Goal: Communication & Community: Answer question/provide support

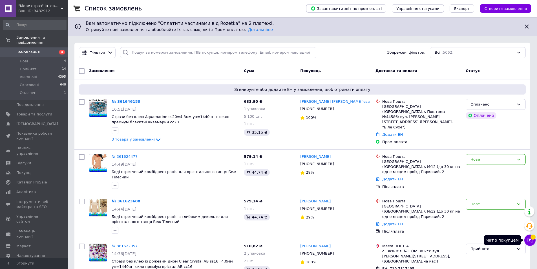
click at [532, 240] on icon at bounding box center [531, 240] width 6 height 6
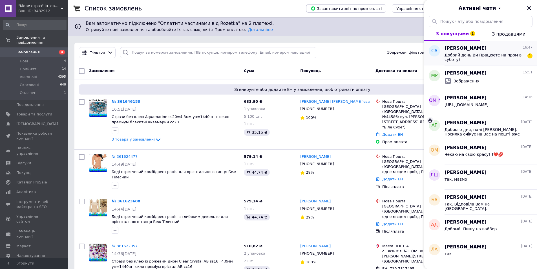
click at [524, 56] on span "Добрий день.Ви Працюєте на пром в суботу?" at bounding box center [485, 57] width 80 height 9
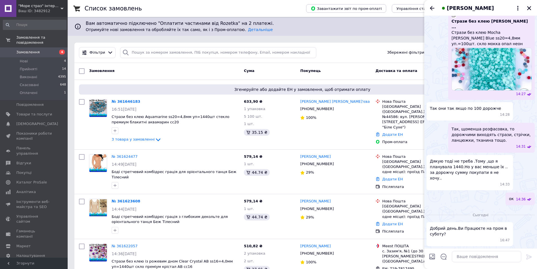
scroll to position [720, 0]
click at [466, 256] on textarea at bounding box center [486, 256] width 69 height 11
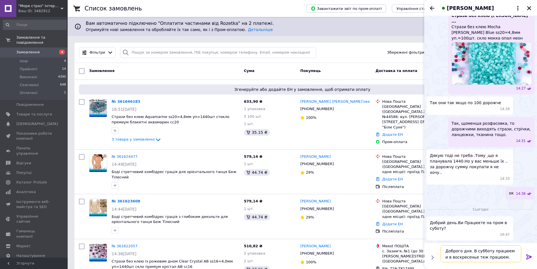
type textarea "Доброго дня. В субботу працюем и в воскресенье теж працюем."
click at [530, 256] on icon at bounding box center [529, 256] width 7 height 7
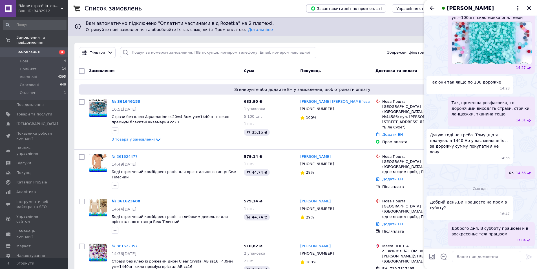
scroll to position [746, 0]
click at [129, 100] on link "№ 361646183" at bounding box center [126, 101] width 29 height 4
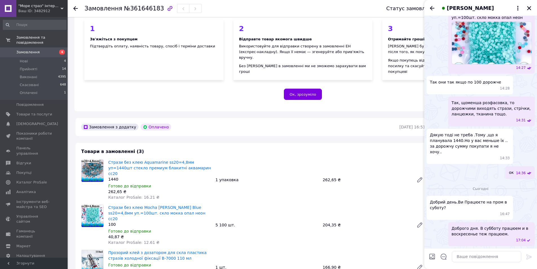
scroll to position [56, 0]
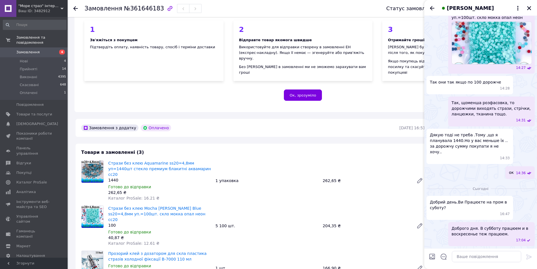
click at [74, 9] on use at bounding box center [75, 8] width 5 height 5
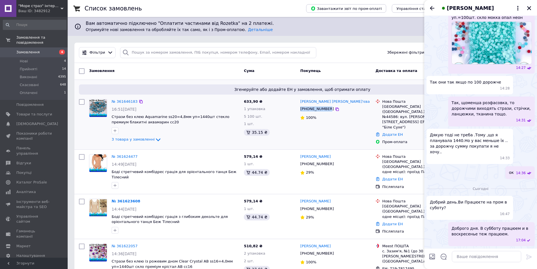
drag, startPoint x: 326, startPoint y: 109, endPoint x: 300, endPoint y: 110, distance: 25.7
click at [300, 110] on div "[PHONE_NUMBER]" at bounding box center [317, 108] width 36 height 7
copy div "[PHONE_NUMBER]"
click at [122, 100] on link "№ 361646183" at bounding box center [125, 101] width 26 height 4
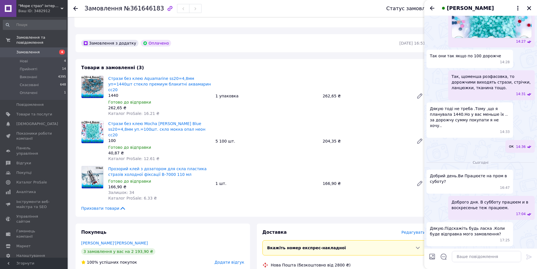
scroll to position [772, 0]
click at [76, 8] on icon at bounding box center [75, 8] width 5 height 5
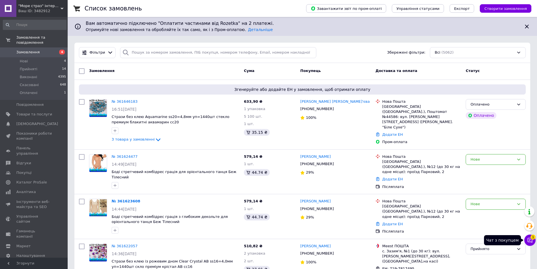
click at [531, 238] on button "Чат з покупцем 1" at bounding box center [530, 239] width 11 height 11
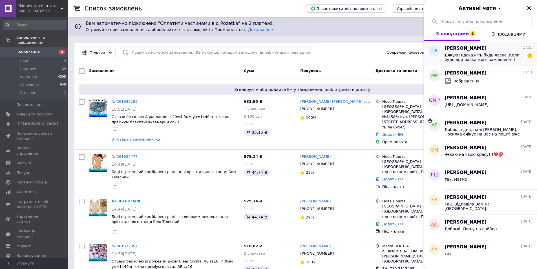
click at [460, 54] on span "Дякую.Підскажіть будь ласка .Коли буде відправка мого замовлення?" at bounding box center [485, 57] width 80 height 9
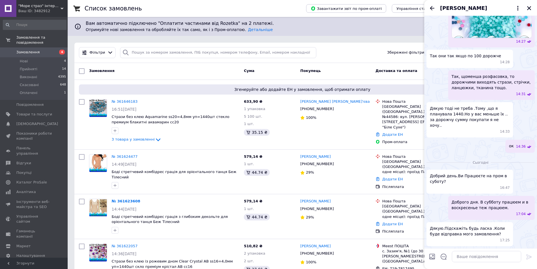
scroll to position [651, 0]
paste textarea "За Вашим замовленням все в наявності. Відправимо сьогодні, максимум - завтра."
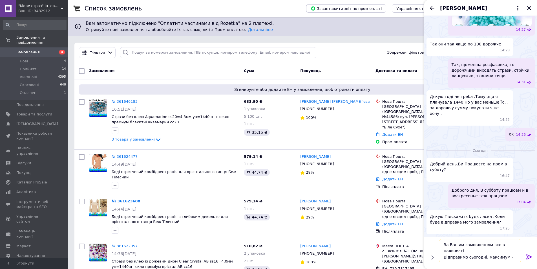
scroll to position [4, 0]
type textarea "За Вашим замовленням все в наявності. Відправимо сьогодні, максимум - завтра."
click at [531, 256] on icon at bounding box center [529, 256] width 5 height 5
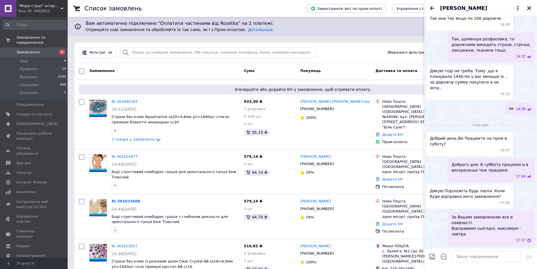
scroll to position [677, 0]
click at [532, 8] on icon "Закрити" at bounding box center [529, 8] width 5 height 5
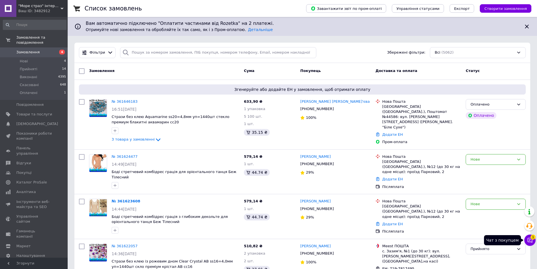
click at [529, 239] on icon at bounding box center [531, 240] width 6 height 6
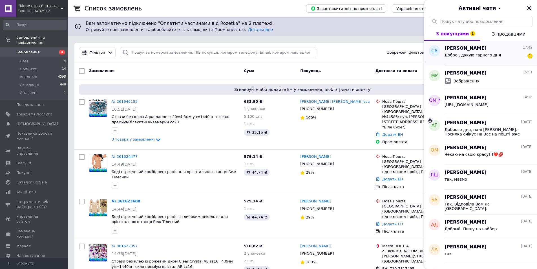
click at [469, 56] on span "Добре , дякую гарного дня" at bounding box center [473, 55] width 56 height 5
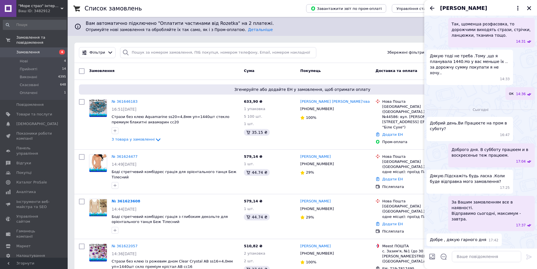
scroll to position [645, 0]
click at [467, 256] on textarea at bounding box center [486, 256] width 69 height 11
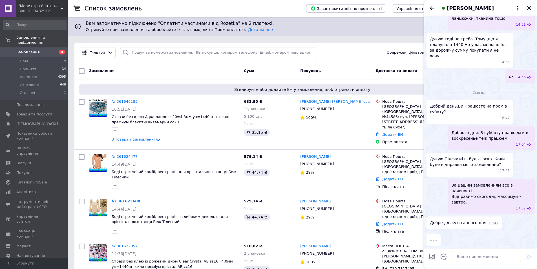
paste textarea "Дякую, взаємно."
type textarea "Дякую, взаємно."
click at [528, 255] on icon at bounding box center [529, 256] width 7 height 7
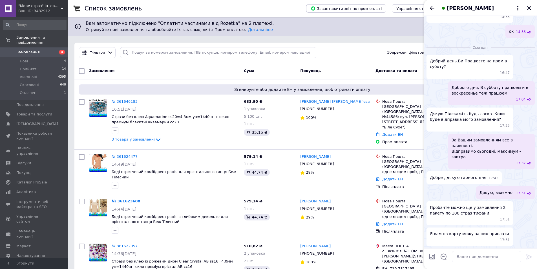
scroll to position [702, 0]
click at [456, 256] on textarea at bounding box center [486, 256] width 69 height 11
type textarea "Так, можна."
click at [530, 257] on icon at bounding box center [529, 256] width 5 height 5
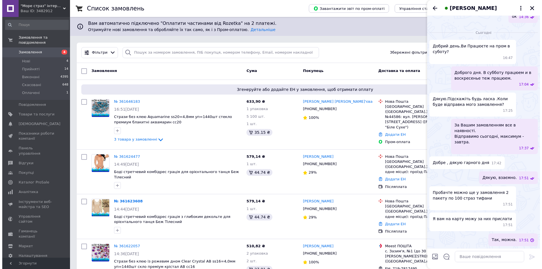
scroll to position [717, 0]
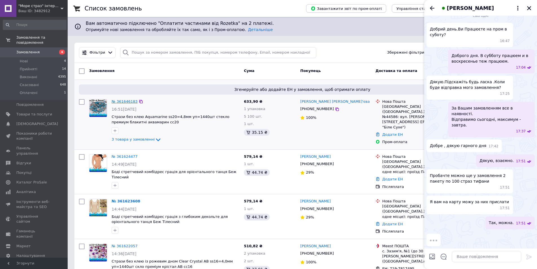
click at [122, 102] on link "№ 361646183" at bounding box center [125, 101] width 26 height 4
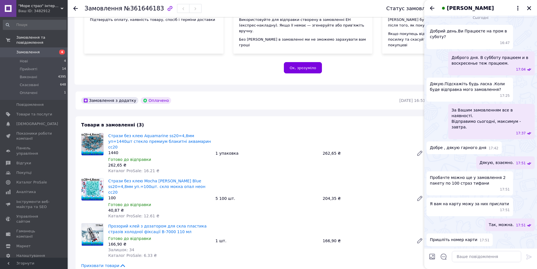
scroll to position [85, 0]
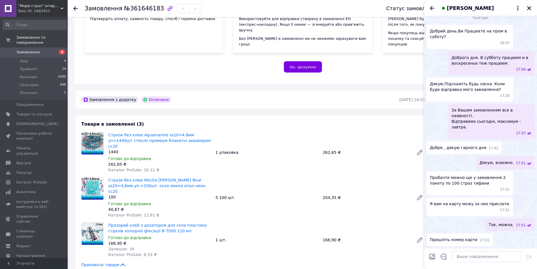
click at [75, 10] on use at bounding box center [75, 8] width 5 height 5
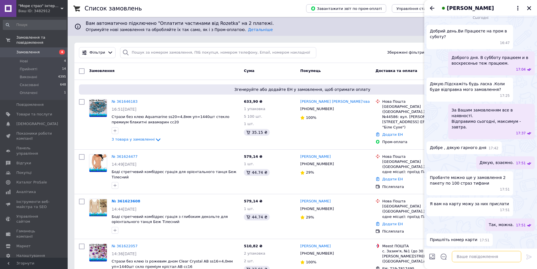
click at [458, 256] on textarea at bounding box center [486, 256] width 69 height 11
paste textarea "UA733133990000026001000205506 код отримувача 2832305369 ФОП Смола Олена Володим…"
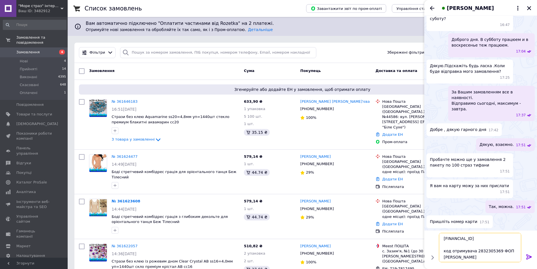
scroll to position [13, 0]
type textarea "UA733133990000026001000205506 код отримувача 2832305369 ФОП Смола Олена Володим…"
click at [530, 256] on icon at bounding box center [529, 256] width 7 height 7
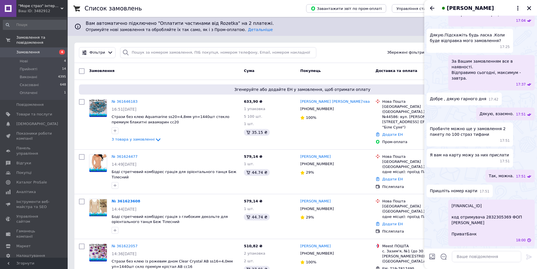
scroll to position [781, 0]
click at [122, 101] on link "№ 361646183" at bounding box center [125, 101] width 26 height 4
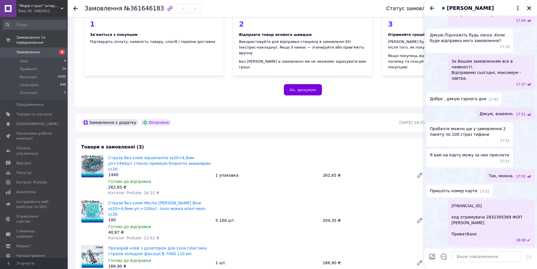
scroll to position [113, 0]
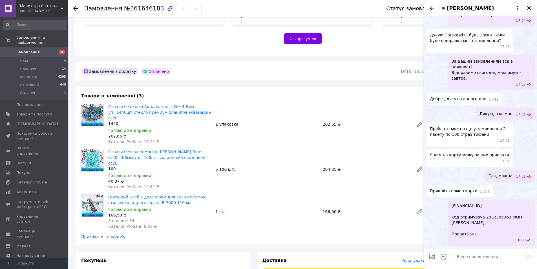
click at [467, 256] on textarea at bounding box center [486, 256] width 69 height 11
click at [464, 256] on textarea "40,87х2=" at bounding box center [481, 256] width 81 height 11
type textarea "40,87х2=81,74 грн."
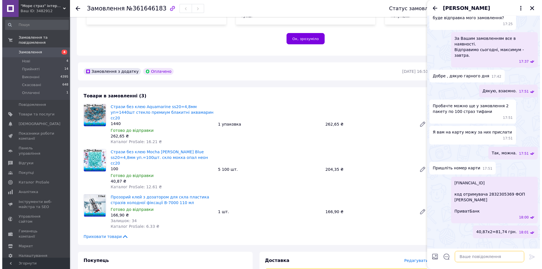
scroll to position [882, 0]
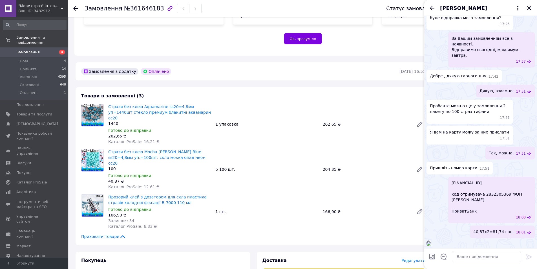
click at [431, 241] on img at bounding box center [429, 243] width 5 height 5
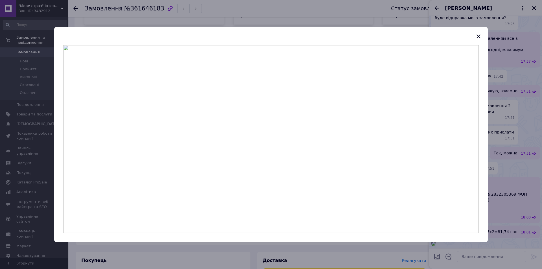
click at [282, 128] on img at bounding box center [270, 139] width 415 height 188
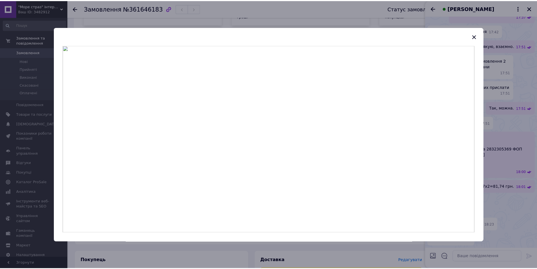
scroll to position [927, 0]
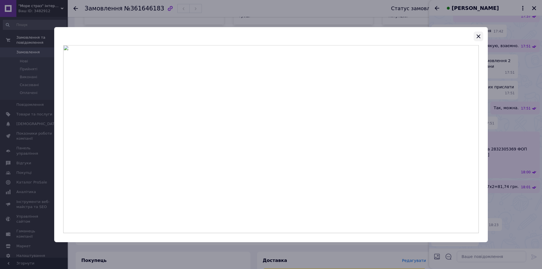
click at [479, 36] on icon "button" at bounding box center [478, 36] width 4 height 4
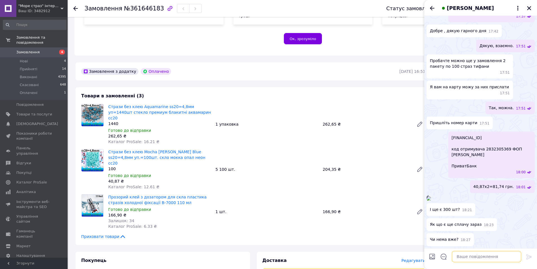
paste textarea "Ще є трохи. 200 шт. вже відрахувала. Зараз порахую, скільки ще залишилося."
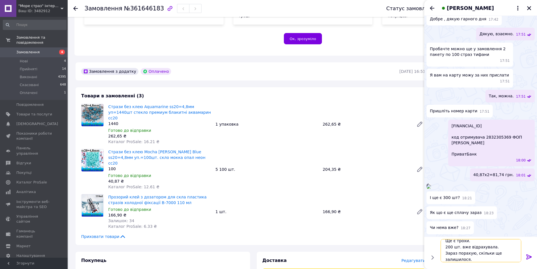
type textarea "Ще є трохи. 200 шт. вже відрахувала. Зараз порахую, скільки ще залишилося."
click at [530, 256] on icon at bounding box center [529, 256] width 7 height 7
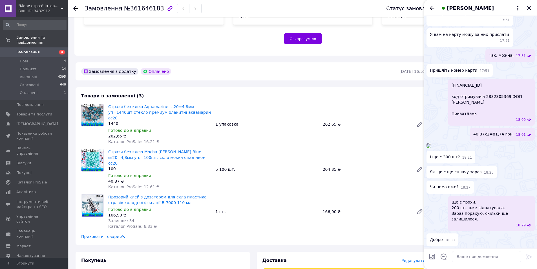
scroll to position [974, 0]
click at [463, 256] on textarea at bounding box center [486, 256] width 69 height 11
paste textarea "Крім тих 200 шт. страз, які я вже відрахувала, залишилося ще 239 шт."
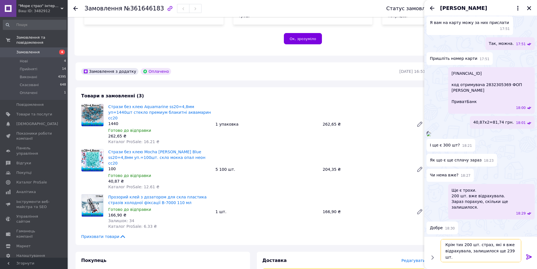
type textarea "Крім тих 200 шт. страз, які я вже відрахувала, залишилося ще 239 шт."
click at [527, 255] on icon at bounding box center [529, 256] width 5 height 5
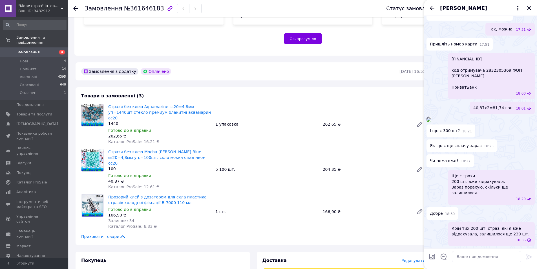
scroll to position [1001, 0]
click at [76, 7] on icon at bounding box center [75, 8] width 5 height 5
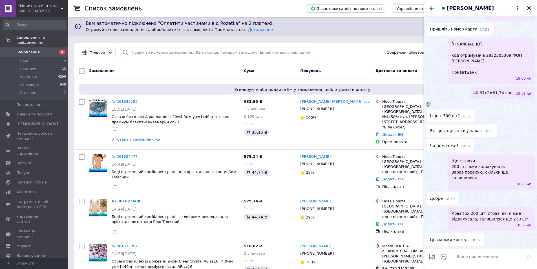
scroll to position [1016, 0]
